Goal: Communication & Community: Answer question/provide support

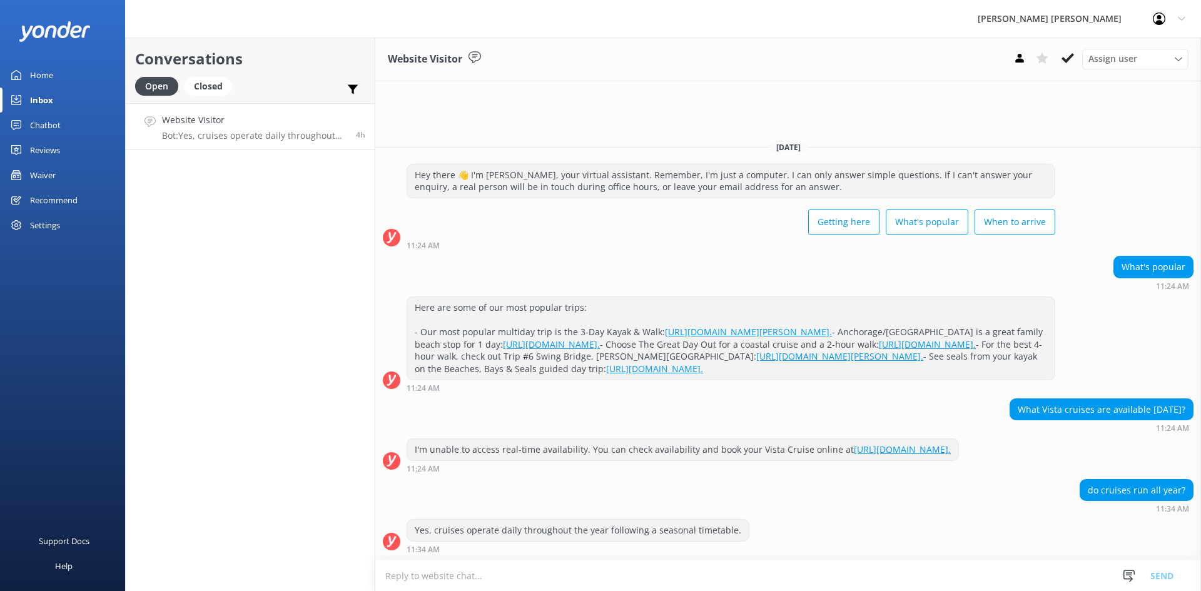
scroll to position [12, 0]
paste textarea "[URL][DOMAIN_NAME][PERSON_NAME]"
click at [385, 574] on textarea "[URL][DOMAIN_NAME][PERSON_NAME]" at bounding box center [788, 575] width 826 height 31
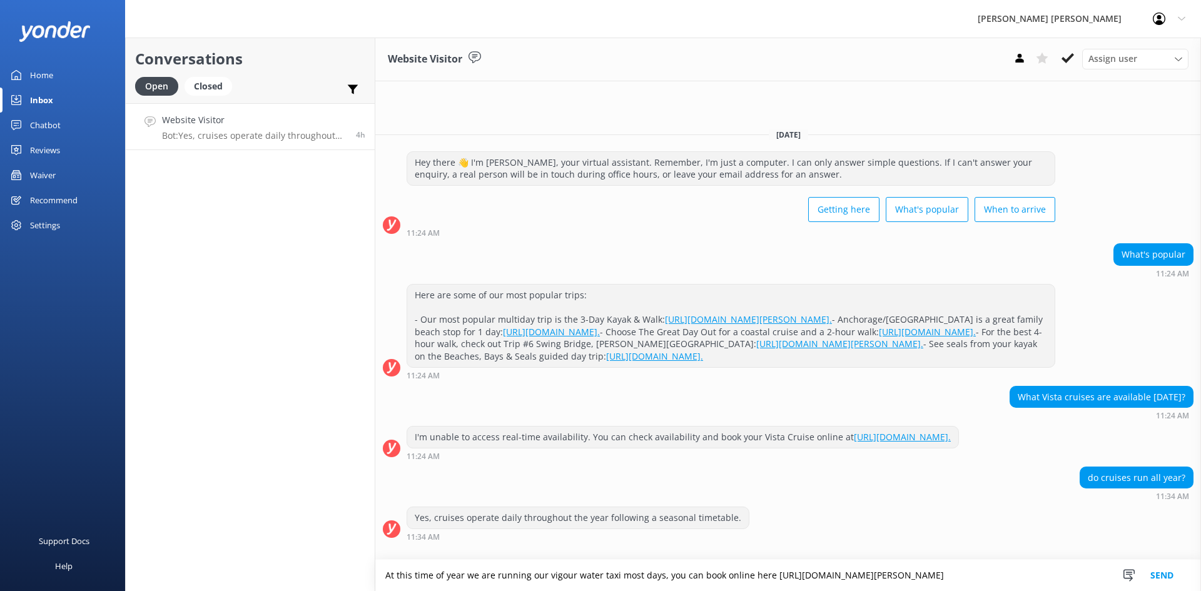
scroll to position [24, 0]
type textarea "At this time of year we are running our vigour water taxi most days, you can bo…"
click at [1170, 566] on button "Send" at bounding box center [1162, 575] width 47 height 31
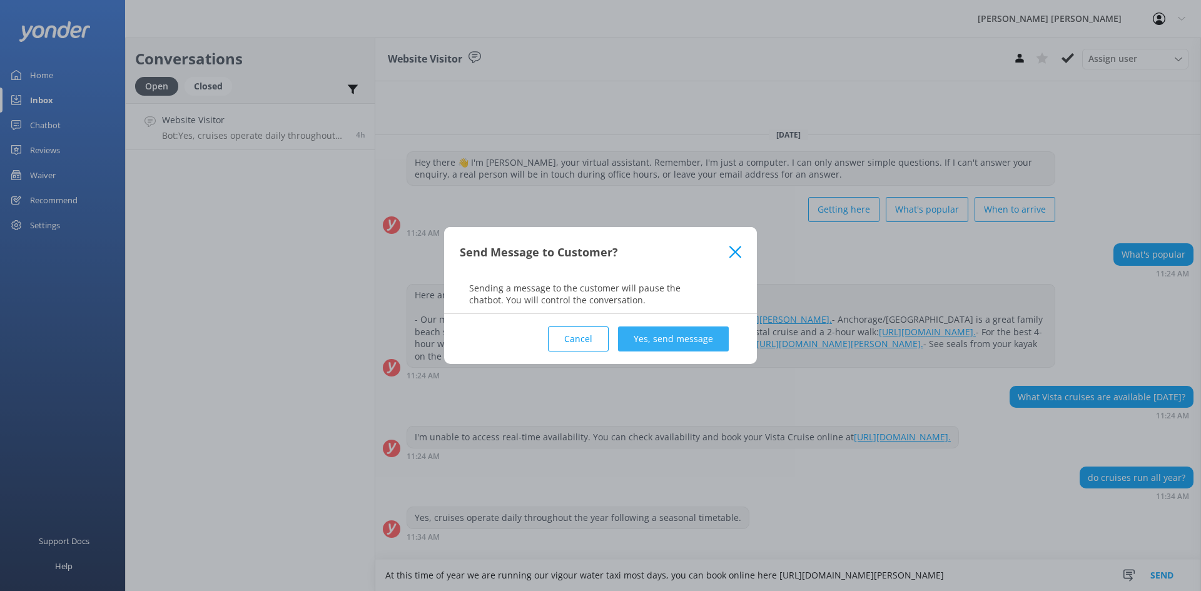
click at [671, 340] on button "Yes, send message" at bounding box center [673, 339] width 111 height 25
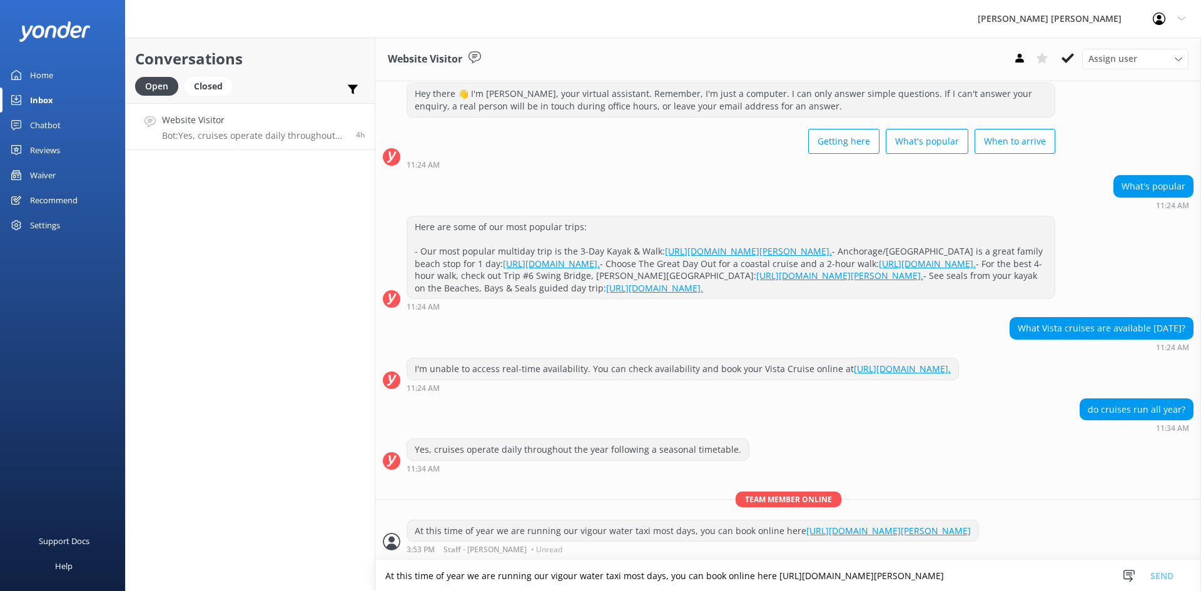
scroll to position [105, 0]
click at [711, 579] on textarea "At this time of year we are running our vigour water taxi most days, you can bo…" at bounding box center [788, 576] width 826 height 31
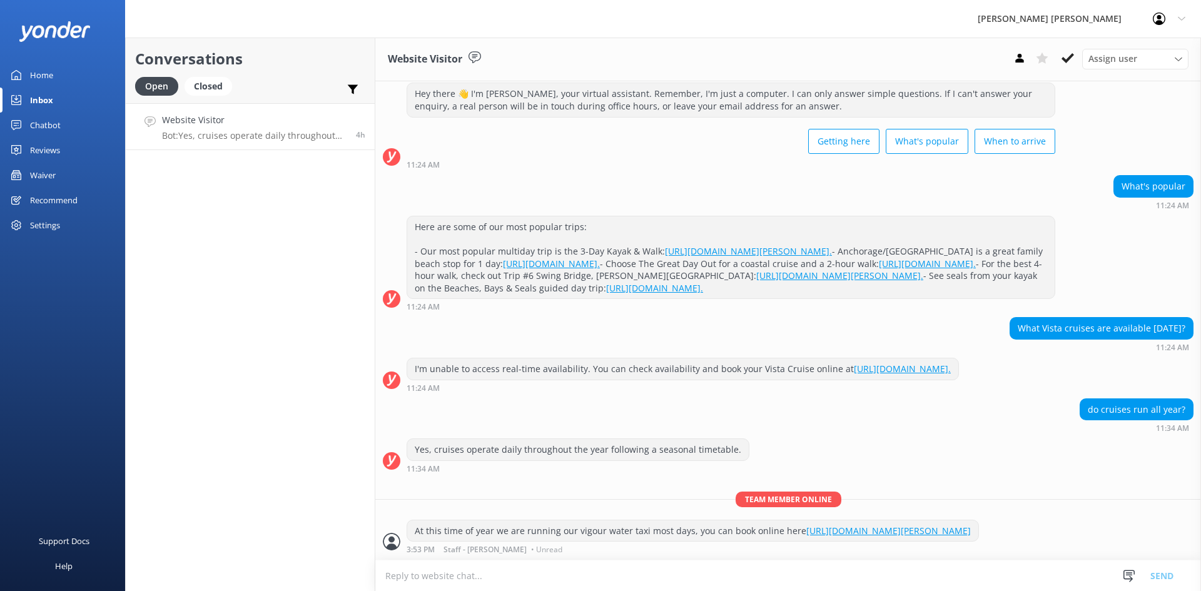
paste textarea "[URL][DOMAIN_NAME]"
type textarea "[URL][DOMAIN_NAME]"
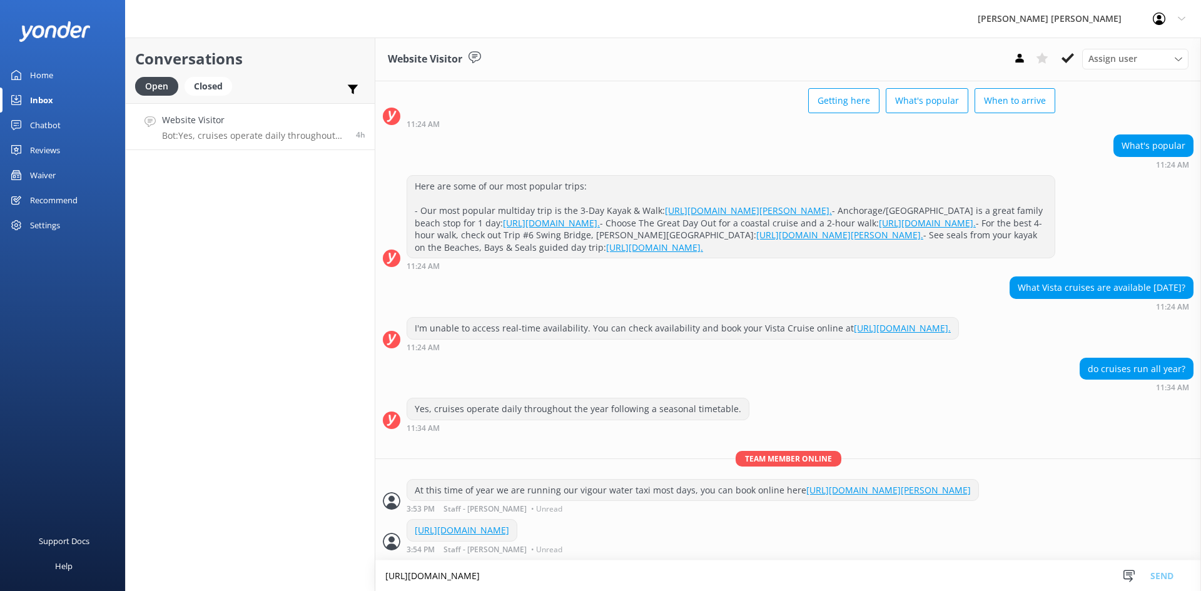
scroll to position [146, 0]
click at [1075, 60] on button at bounding box center [1068, 58] width 23 height 19
